Goal: Task Accomplishment & Management: Manage account settings

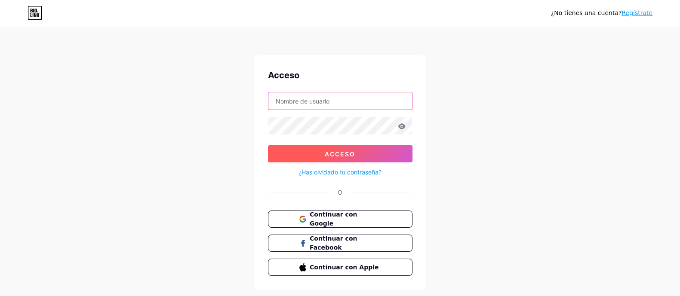
type input "[PERSON_NAME][EMAIL_ADDRESS][DOMAIN_NAME]"
click at [350, 156] on font "Acceso" at bounding box center [339, 153] width 31 height 7
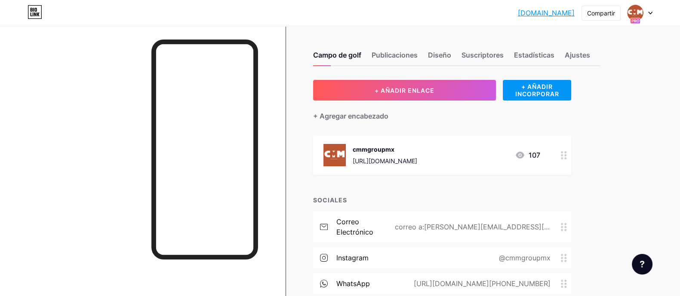
click at [651, 13] on icon at bounding box center [650, 13] width 4 height 3
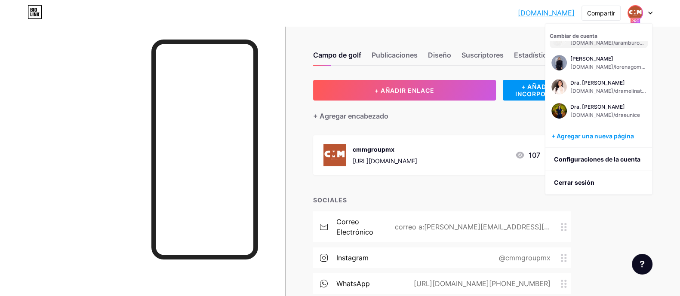
scroll to position [214, 0]
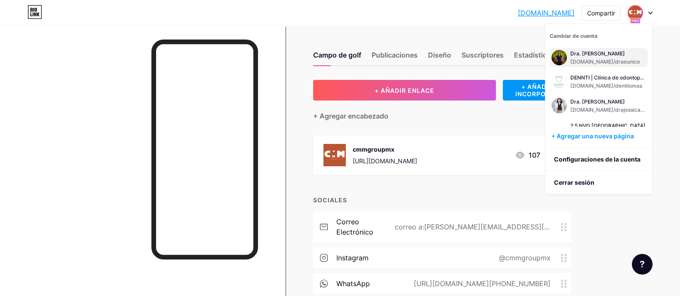
click at [609, 65] on font "[DOMAIN_NAME]/draeunice" at bounding box center [605, 61] width 70 height 6
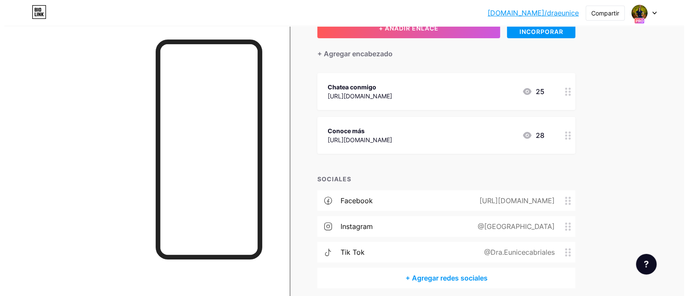
scroll to position [46, 0]
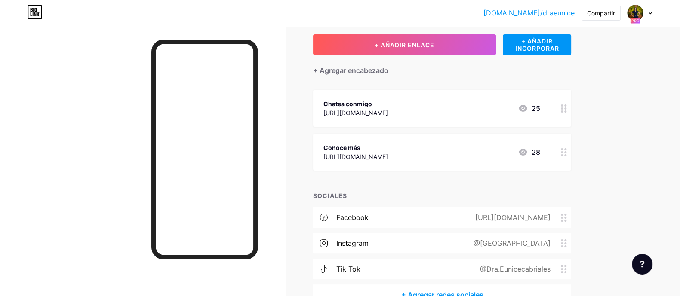
click at [388, 157] on font "https://draeunicesindolor.com/" at bounding box center [355, 156] width 64 height 7
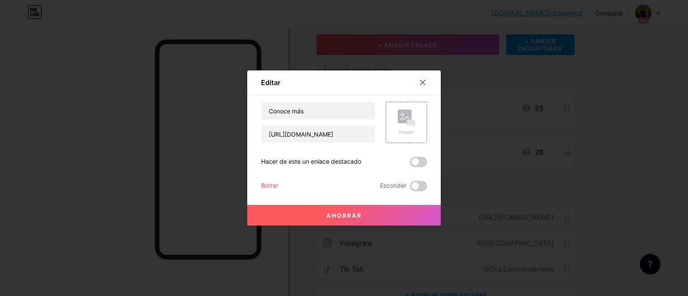
click at [421, 83] on icon at bounding box center [422, 82] width 5 height 5
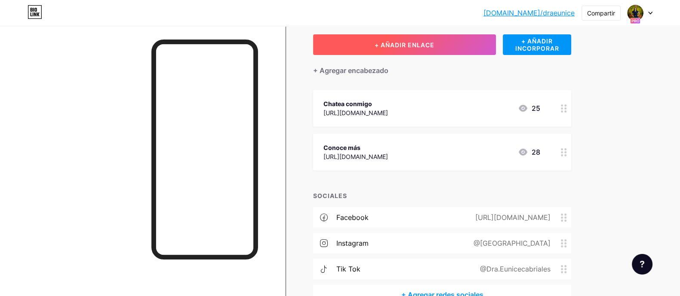
click at [410, 49] on button "+ AÑADIR ENLACE" at bounding box center [404, 44] width 183 height 21
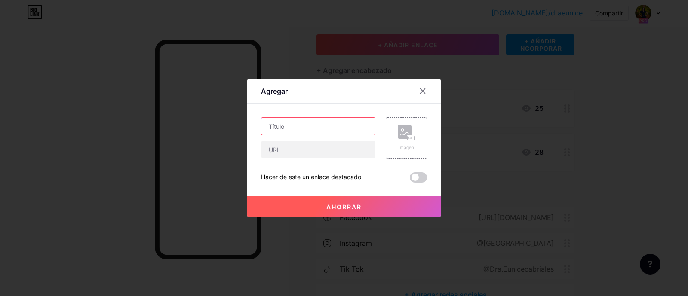
click at [286, 125] on input "text" at bounding box center [317, 126] width 113 height 17
click at [288, 128] on input "Doctoralia" at bounding box center [317, 126] width 113 height 17
click at [295, 129] on input "Doctoralia" at bounding box center [317, 126] width 113 height 17
type input "Doctoralia"
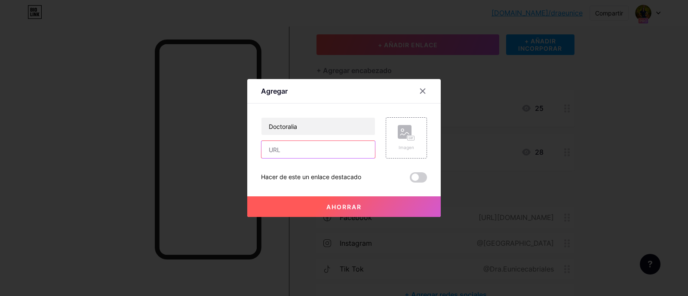
click at [320, 152] on input "text" at bounding box center [317, 149] width 113 height 17
paste input "https://www.doctoralia.com.mx/z/FTNsck"
type input "https://www.doctoralia.com.mx/z/FTNsck"
click at [375, 161] on div "Doctoralia https://www.doctoralia.com.mx/z/FTNsck Imagen Hacer de este un enlac…" at bounding box center [344, 149] width 166 height 65
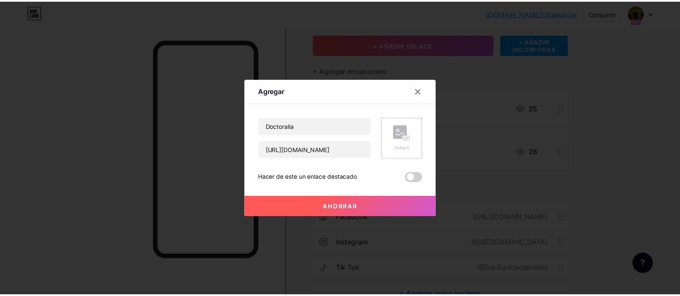
scroll to position [0, 0]
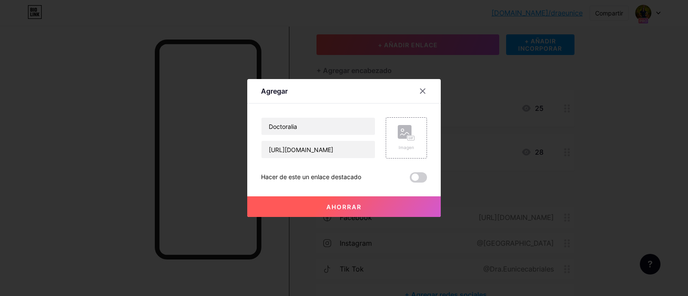
click at [347, 205] on font "Ahorrar" at bounding box center [343, 206] width 35 height 7
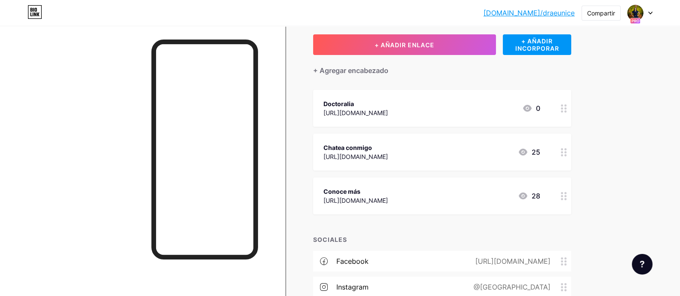
click at [642, 177] on div "bio.link/draeun... bio.link/draeunice Compartir Cambiar de cuenta Dra. Eunice C…" at bounding box center [340, 173] width 680 height 438
click at [608, 139] on div "Campo de golf Publicaciones Diseño Suscriptores Estadísticas Ajustes + AÑADIR E…" at bounding box center [318, 186] width 636 height 412
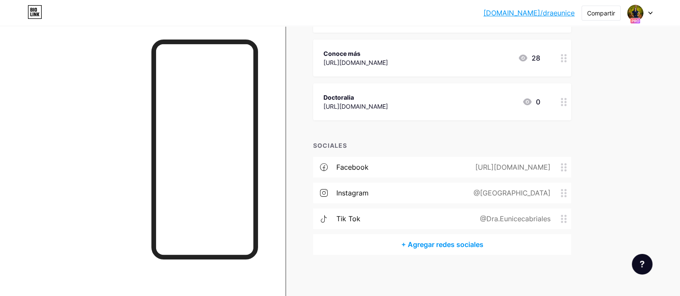
scroll to position [143, 0]
